Goal: Check status

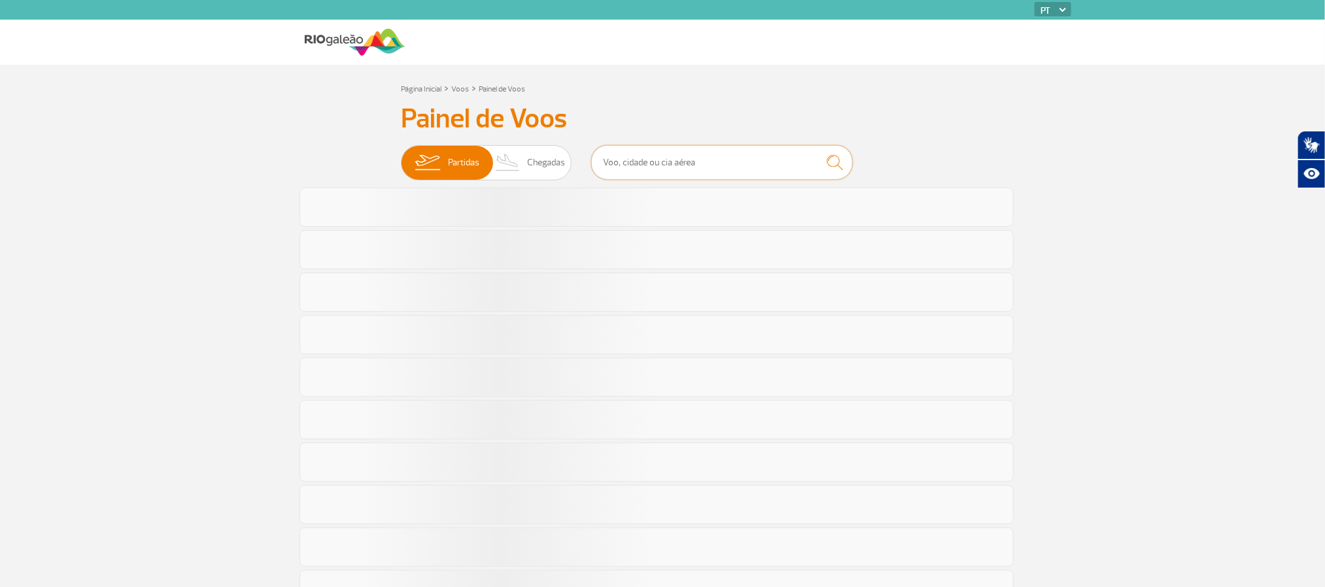
click at [670, 171] on input "text" at bounding box center [722, 162] width 262 height 35
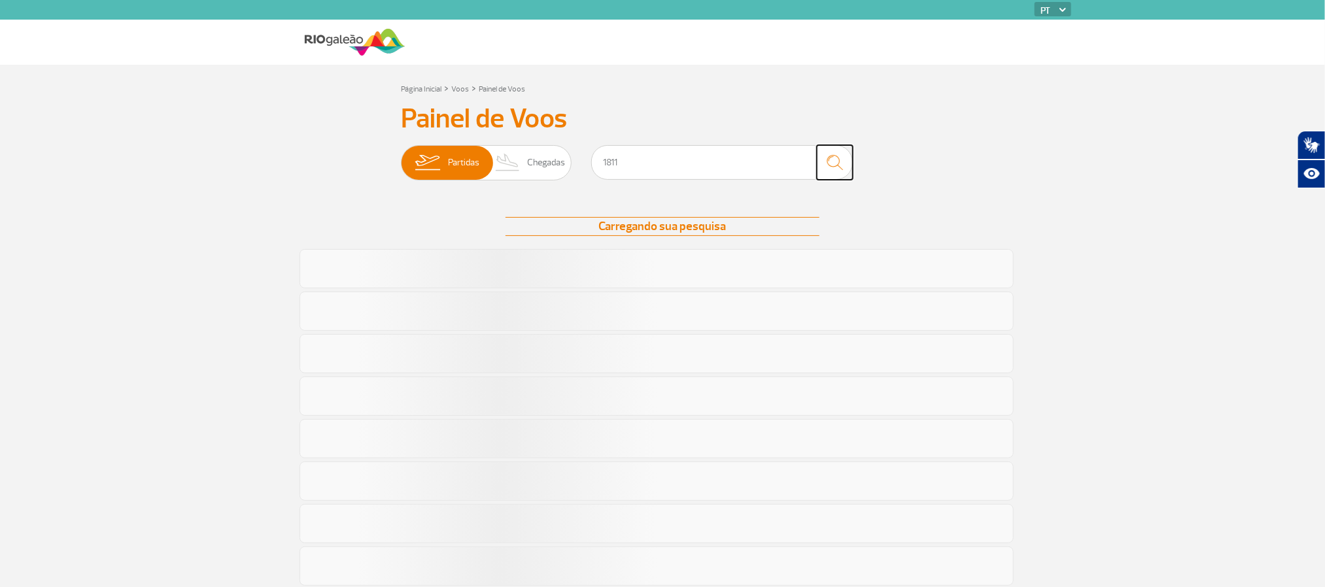
click at [826, 162] on img "submit" at bounding box center [835, 162] width 28 height 27
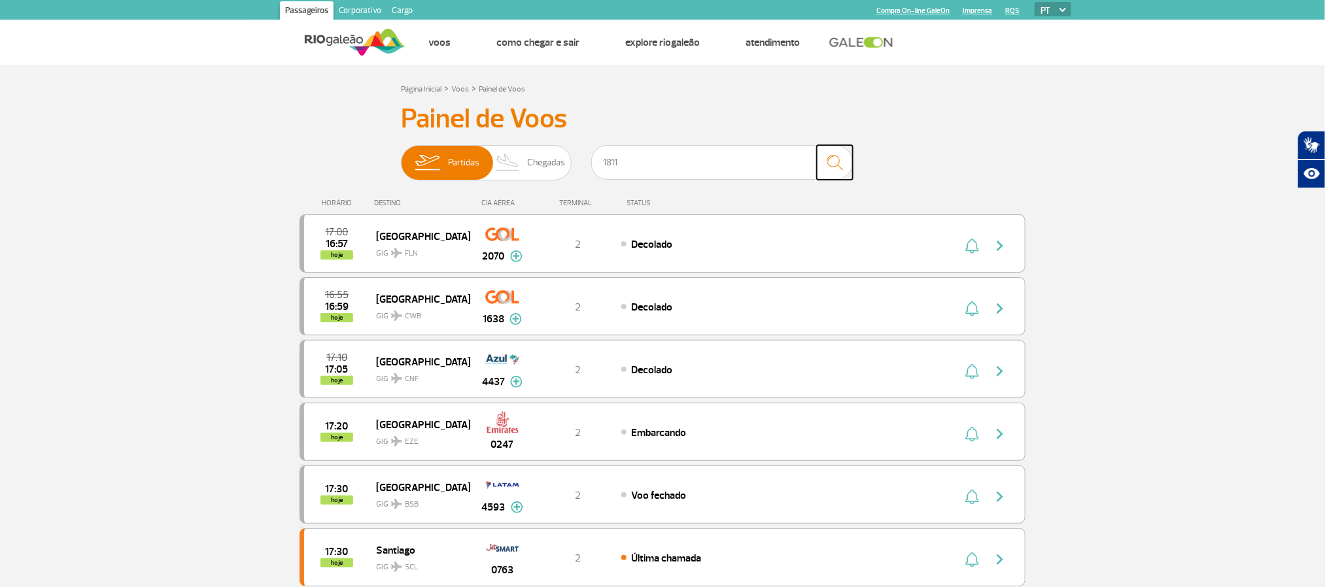
click at [850, 166] on button "submit" at bounding box center [835, 162] width 36 height 35
click at [838, 166] on img "submit" at bounding box center [835, 162] width 28 height 27
drag, startPoint x: 729, startPoint y: 155, endPoint x: 552, endPoint y: 165, distance: 176.9
click at [552, 165] on div "Partidas Chegadas 1811" at bounding box center [662, 164] width 523 height 39
type input "1811"
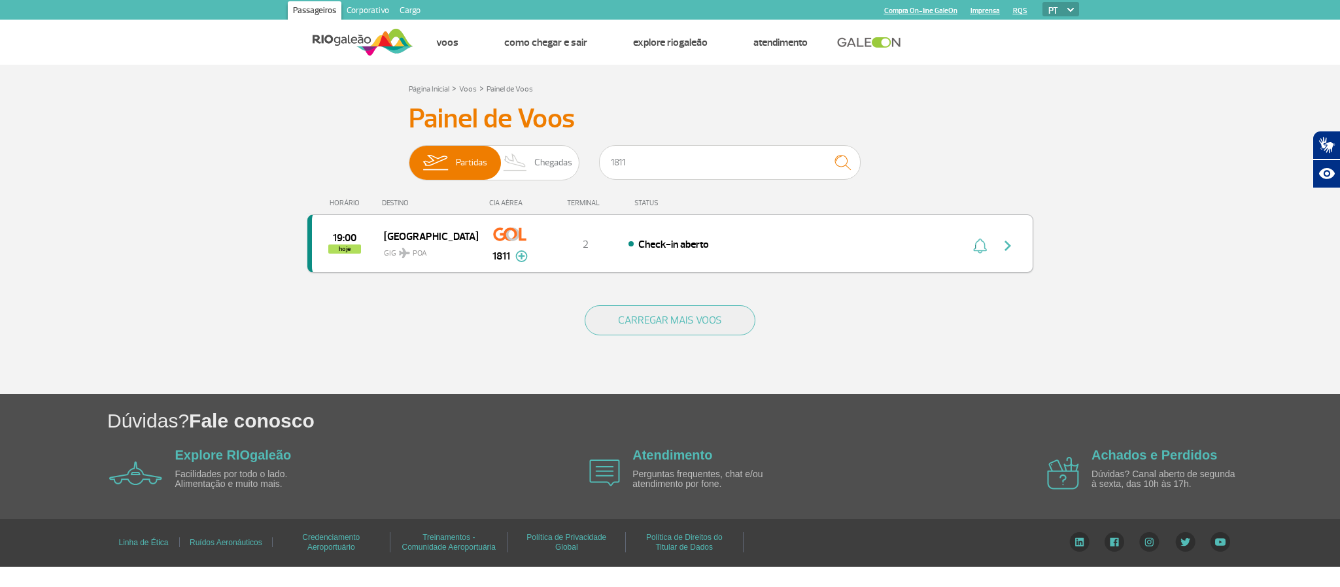
click at [1011, 244] on img "button" at bounding box center [1008, 246] width 16 height 16
